Goal: Task Accomplishment & Management: Manage account settings

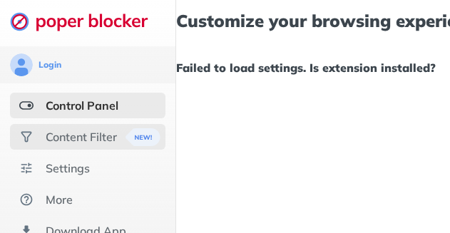
scroll to position [71, 0]
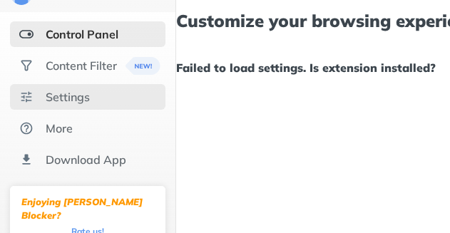
click at [71, 89] on div "Settings" at bounding box center [87, 97] width 155 height 26
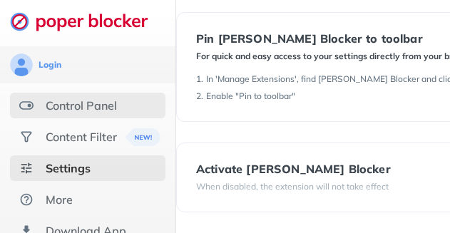
click at [111, 98] on div "Control Panel" at bounding box center [81, 105] width 71 height 14
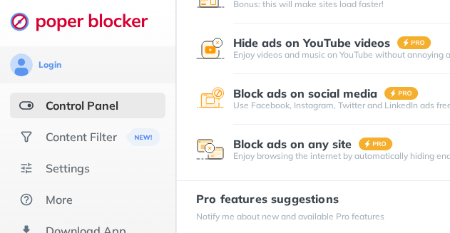
scroll to position [453, 0]
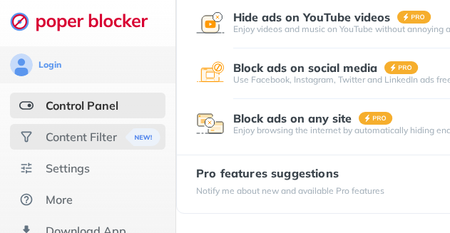
click at [86, 130] on div "Content Filter" at bounding box center [81, 137] width 71 height 14
